Goal: Browse casually

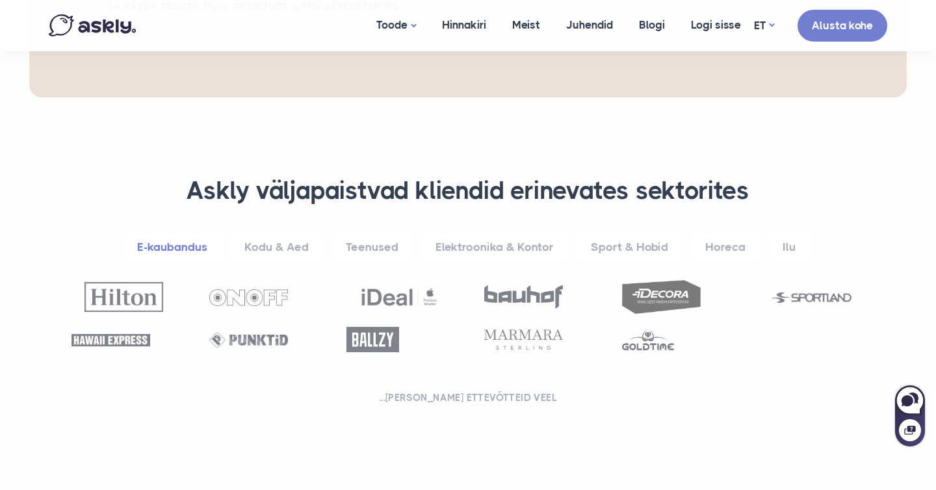
scroll to position [428, 0]
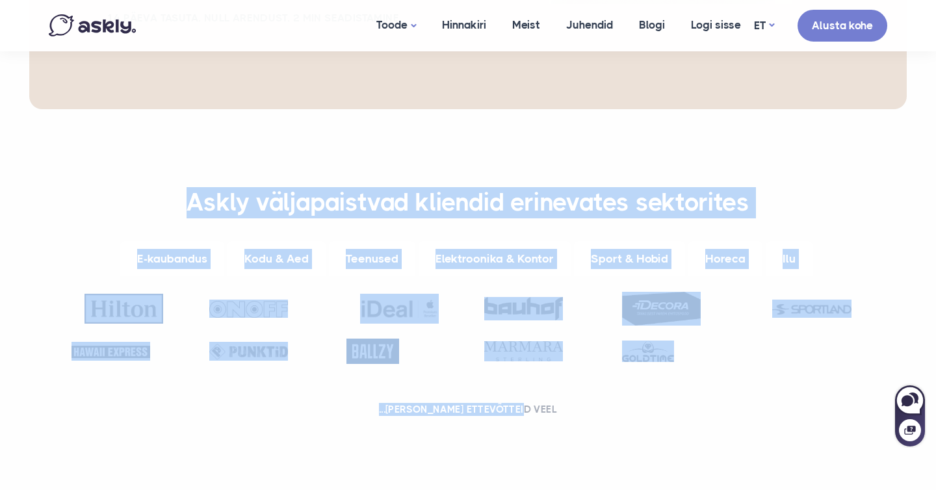
drag, startPoint x: 191, startPoint y: 147, endPoint x: 548, endPoint y: 354, distance: 412.7
click at [548, 354] on div "**********" at bounding box center [467, 304] width 851 height 235
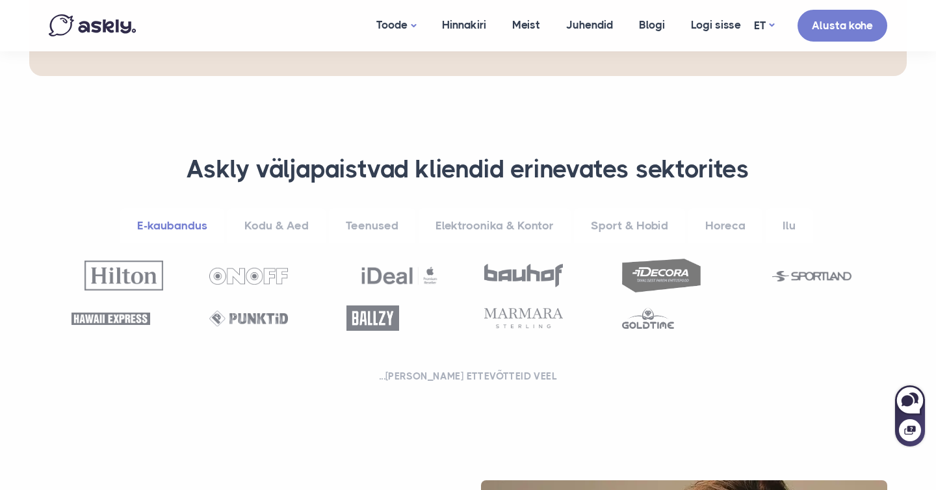
click at [560, 298] on div "**********" at bounding box center [467, 271] width 851 height 235
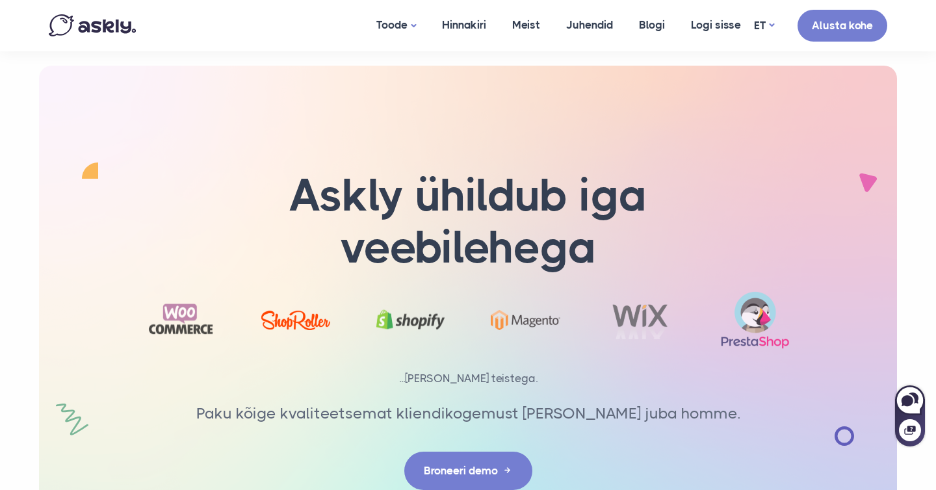
scroll to position [4046, 0]
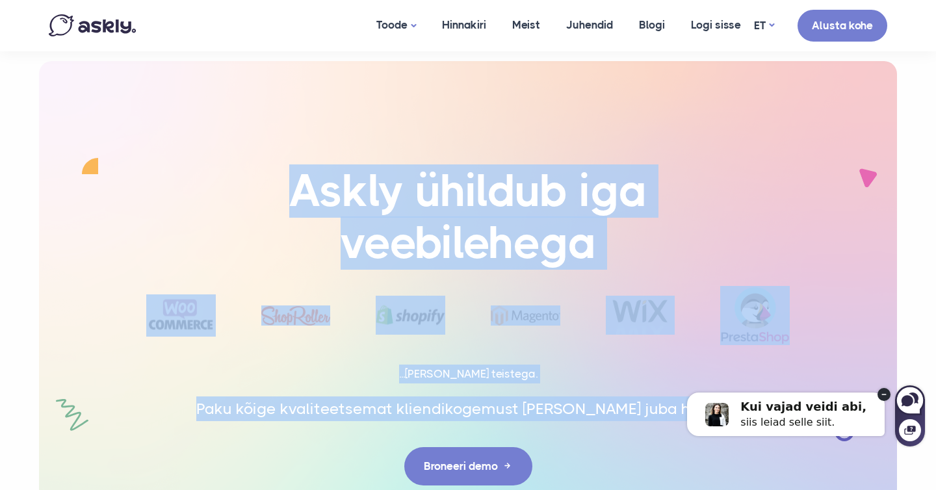
drag, startPoint x: 300, startPoint y: 120, endPoint x: 714, endPoint y: 355, distance: 475.9
click at [714, 355] on div "Askly ühildub iga veebilehega" at bounding box center [468, 325] width 858 height 528
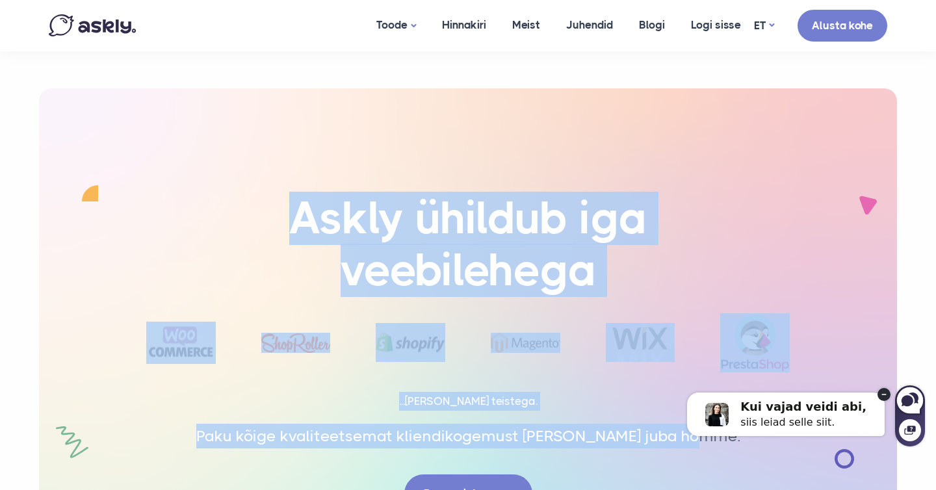
scroll to position [4013, 0]
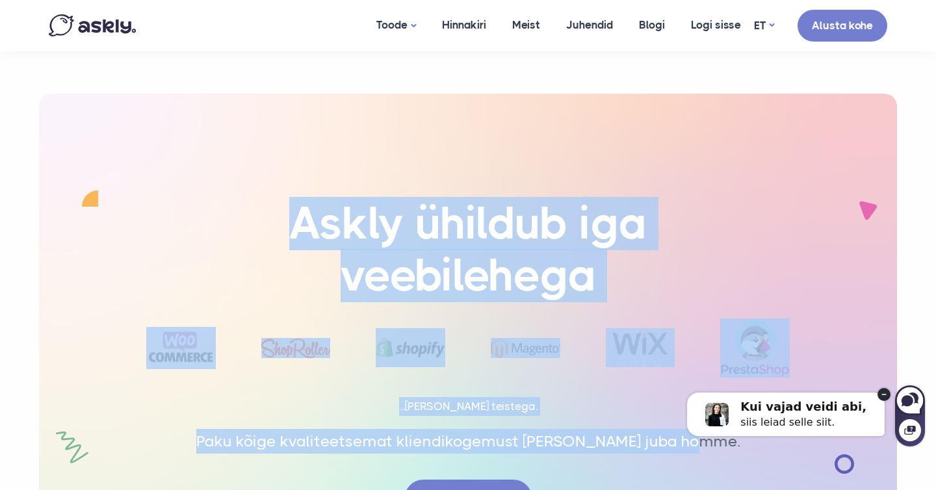
click at [723, 397] on p "...[PERSON_NAME] teistega." at bounding box center [467, 406] width 695 height 19
drag, startPoint x: 959, startPoint y: 520, endPoint x: 699, endPoint y: 371, distance: 299.0
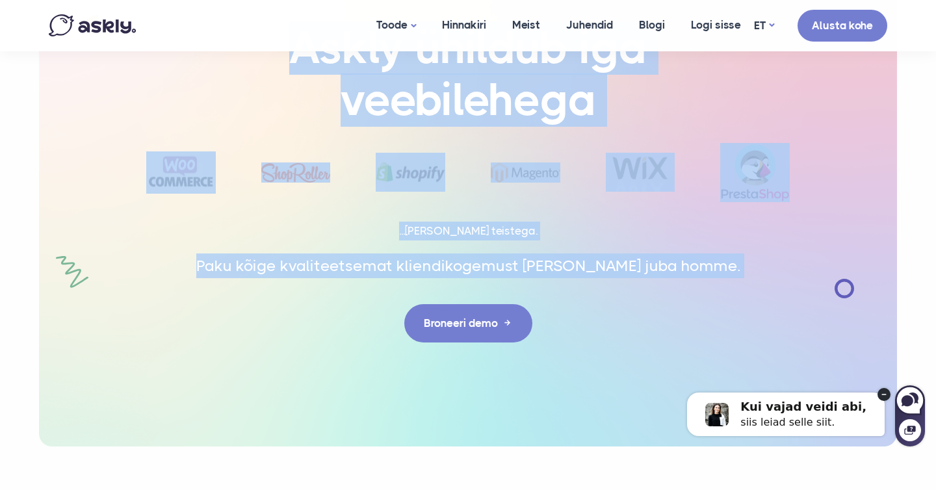
scroll to position [4303, 0]
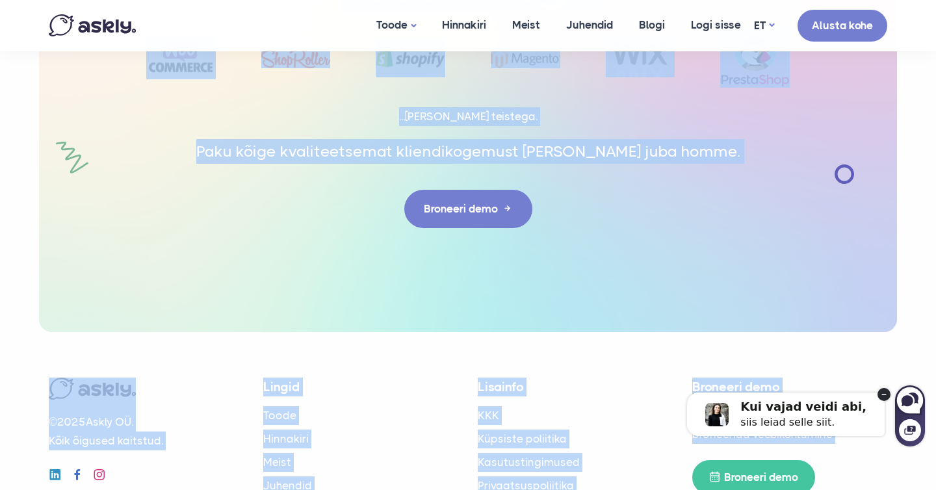
click at [615, 406] on ul "KKK Küpsiste poliitika Kasutustingimused Privaatsuspoliitika" at bounding box center [575, 450] width 195 height 89
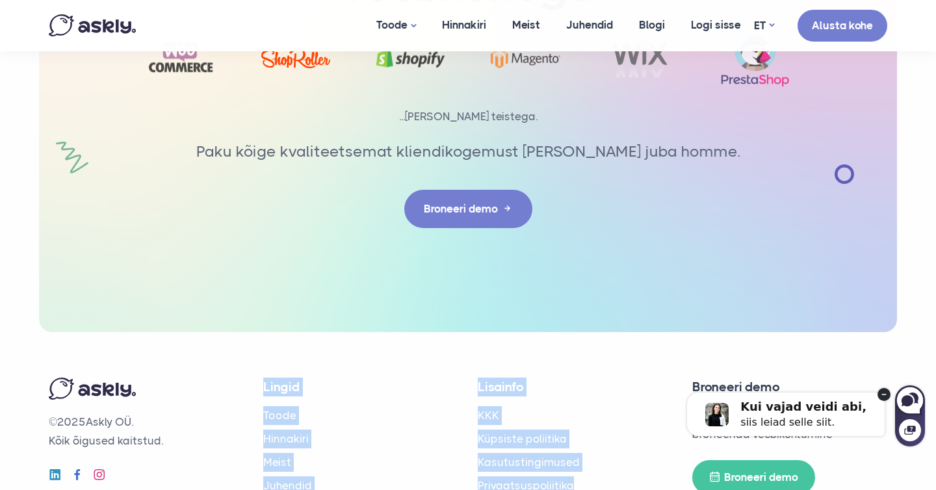
drag, startPoint x: 263, startPoint y: 311, endPoint x: 490, endPoint y: 460, distance: 271.6
click at [490, 460] on div "© 2025 Askly OÜ. Kõik õigused kaitstud. Lingid Toode Hinnakiri Meist Juhendid B…" at bounding box center [468, 447] width 858 height 231
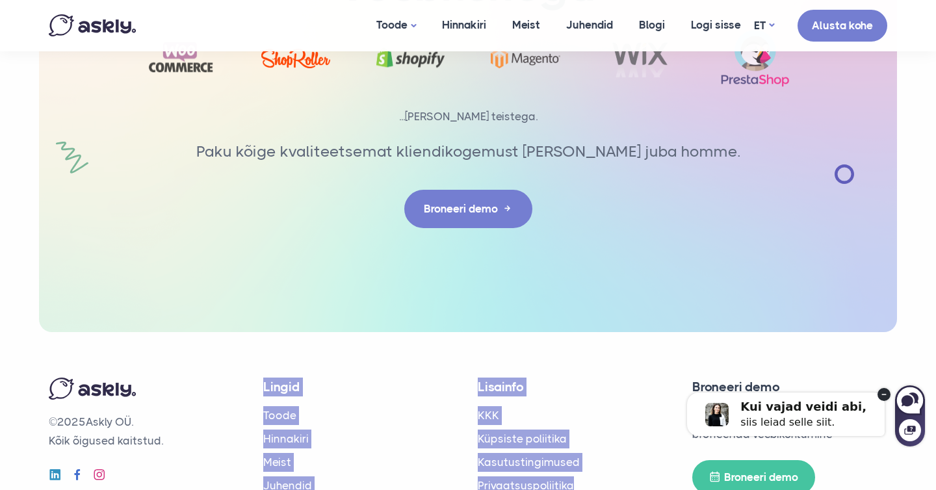
click at [886, 393] on circle at bounding box center [883, 394] width 13 height 13
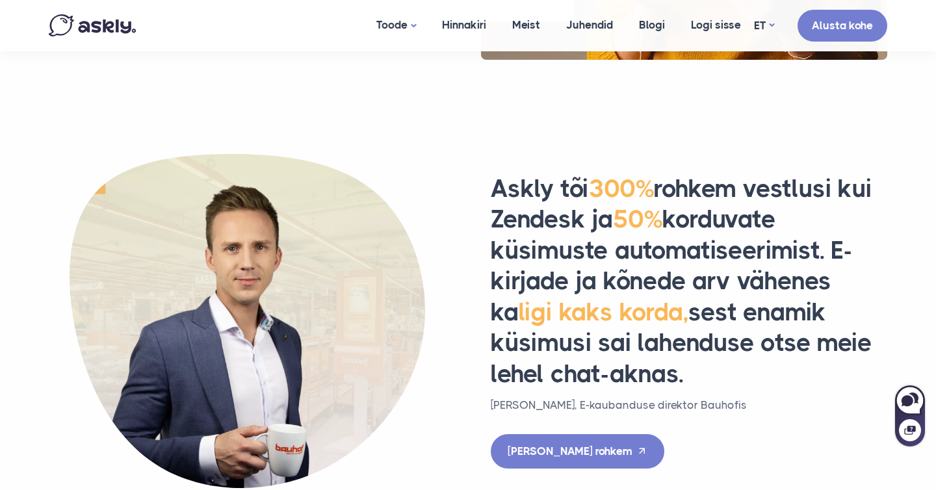
scroll to position [1265, 0]
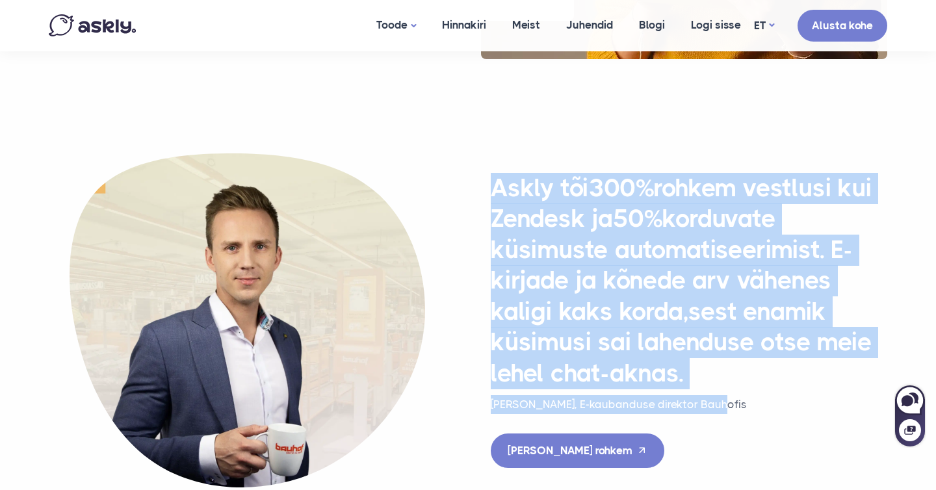
drag, startPoint x: 497, startPoint y: 130, endPoint x: 722, endPoint y: 359, distance: 320.8
click at [722, 359] on div "Askly tõi 300% rohkem vestlusi kui Zendesk ja 50% korduvate küsimuste automatis…" at bounding box center [689, 320] width 442 height 295
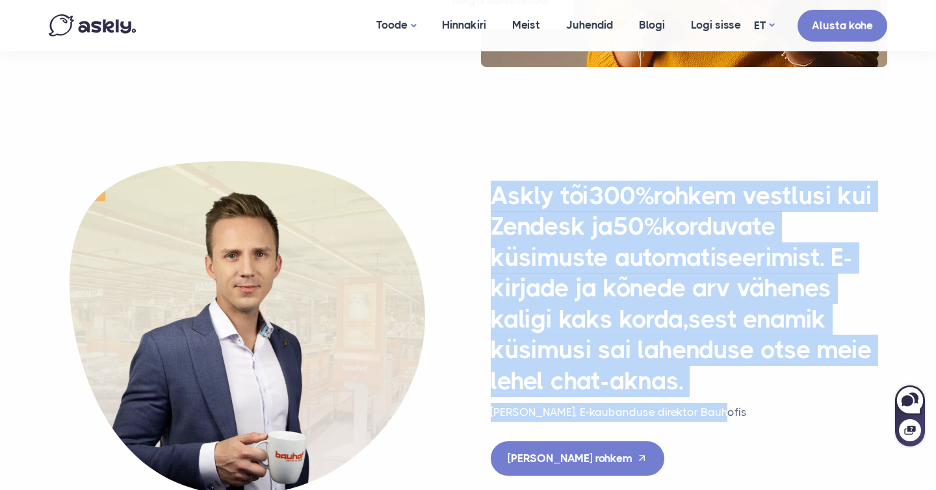
scroll to position [1270, 0]
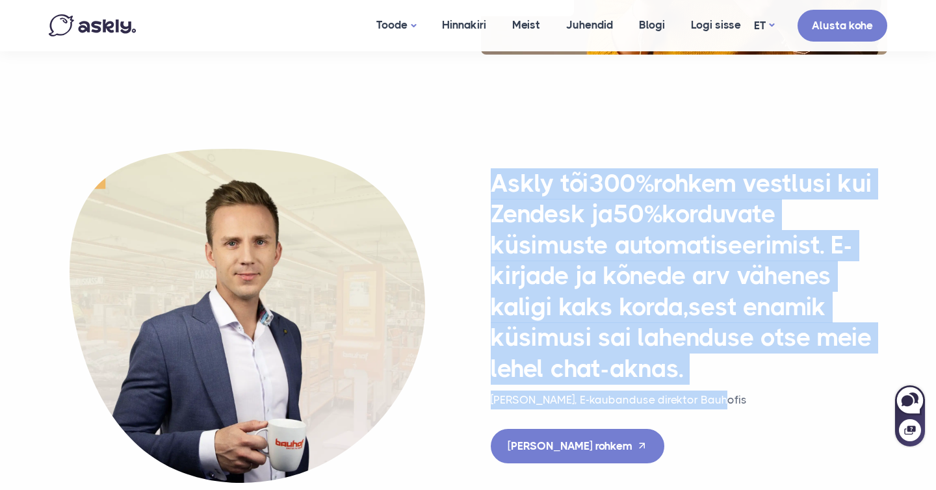
click at [557, 116] on div "Askly tõi 300% rohkem vestlusi kui Zendesk ja 50% korduvate küsimuste automatis…" at bounding box center [468, 299] width 884 height 366
